Goal: Information Seeking & Learning: Learn about a topic

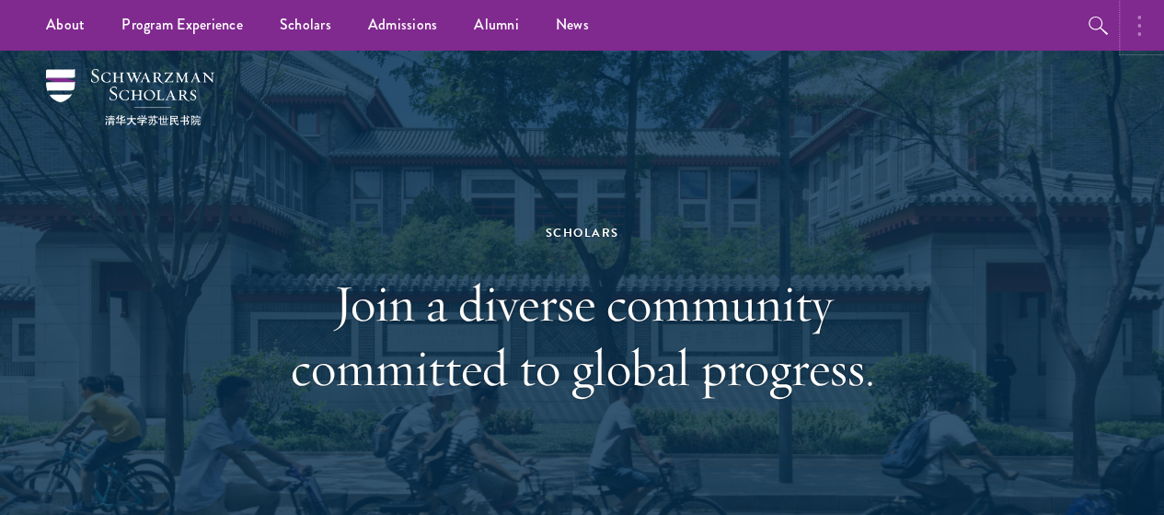
click at [1128, 16] on button "button" at bounding box center [1144, 25] width 41 height 51
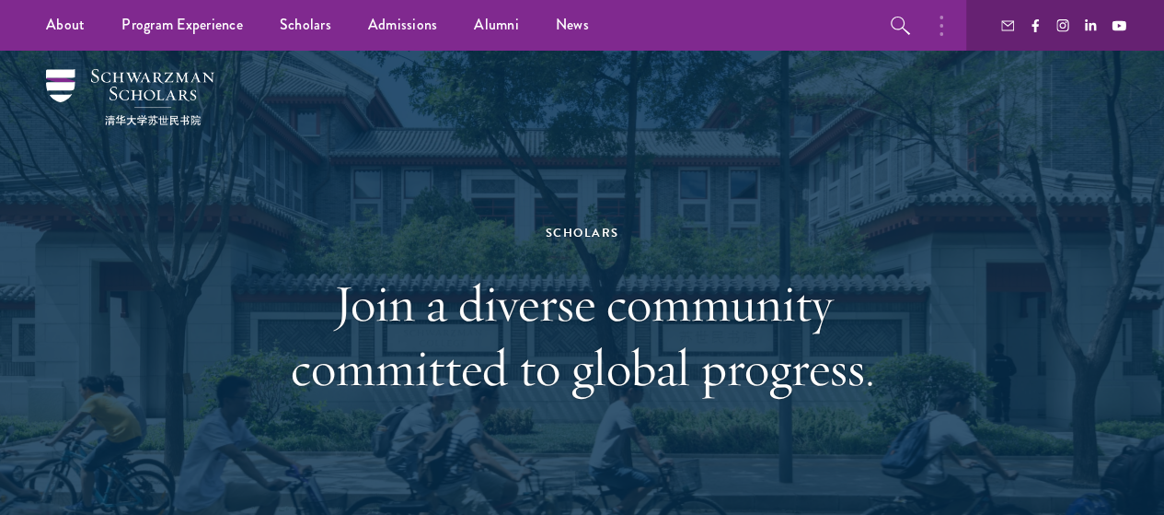
click at [463, 181] on div "Scholars Join a diverse community committed to global progress." at bounding box center [582, 311] width 635 height 398
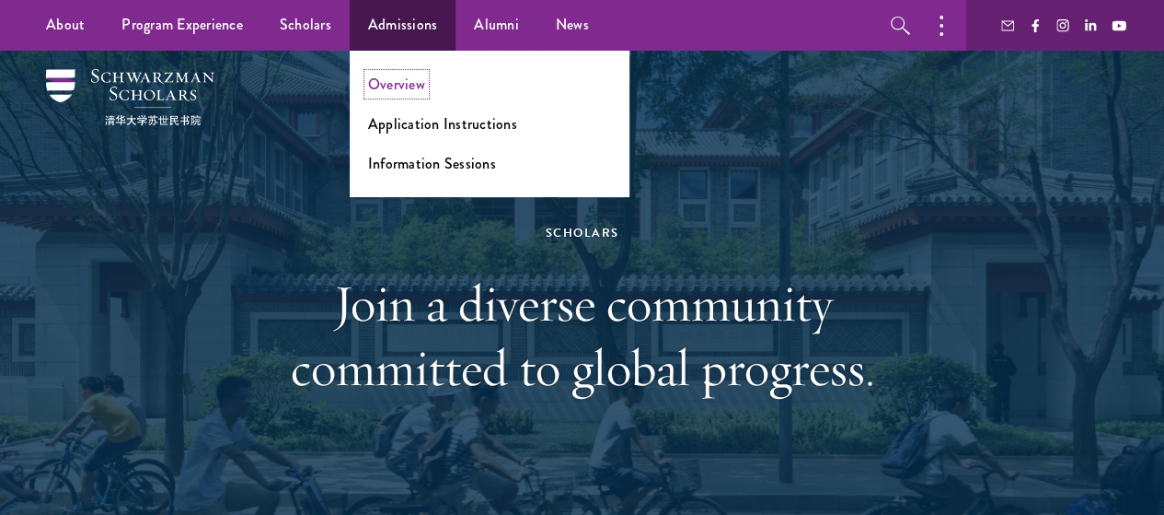
click at [381, 76] on link "Overview" at bounding box center [396, 84] width 57 height 21
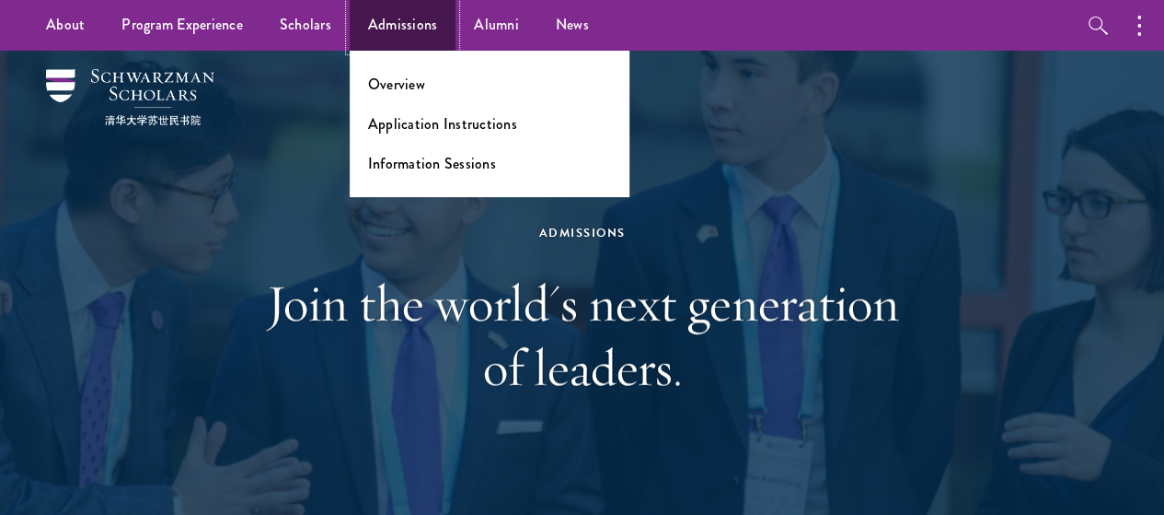
click at [411, 20] on link "Admissions" at bounding box center [403, 25] width 107 height 51
click at [477, 168] on ul "Overview Application Instructions Information Sessions" at bounding box center [490, 124] width 280 height 146
click at [477, 168] on link "Information Sessions" at bounding box center [432, 163] width 128 height 21
